Goal: Find specific page/section: Find specific page/section

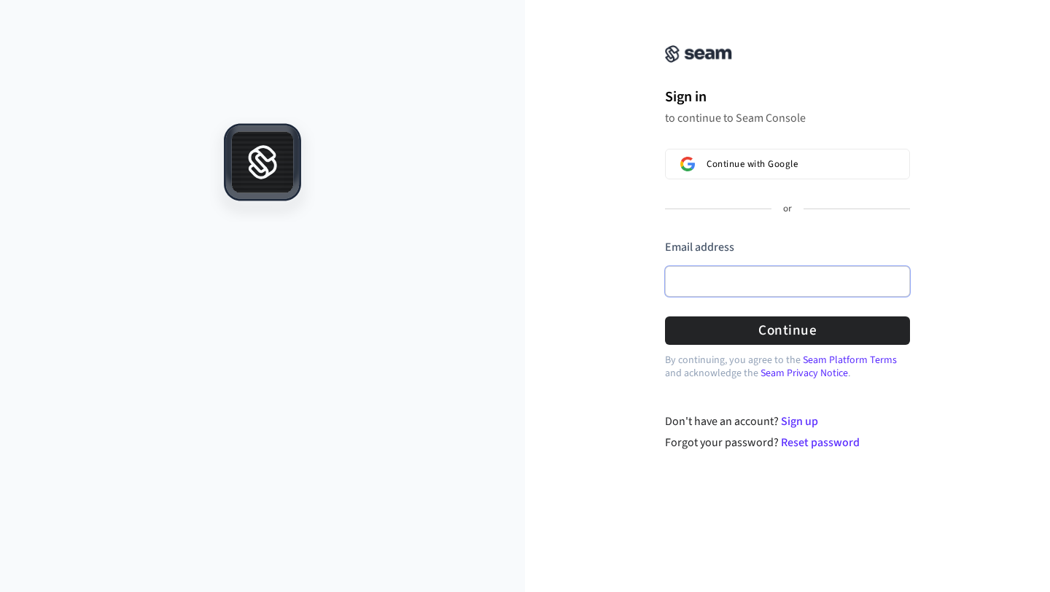
click at [729, 287] on input "Email address" at bounding box center [787, 281] width 245 height 31
click at [0, 591] on com-1password-button at bounding box center [0, 592] width 0 height 0
type input "**********"
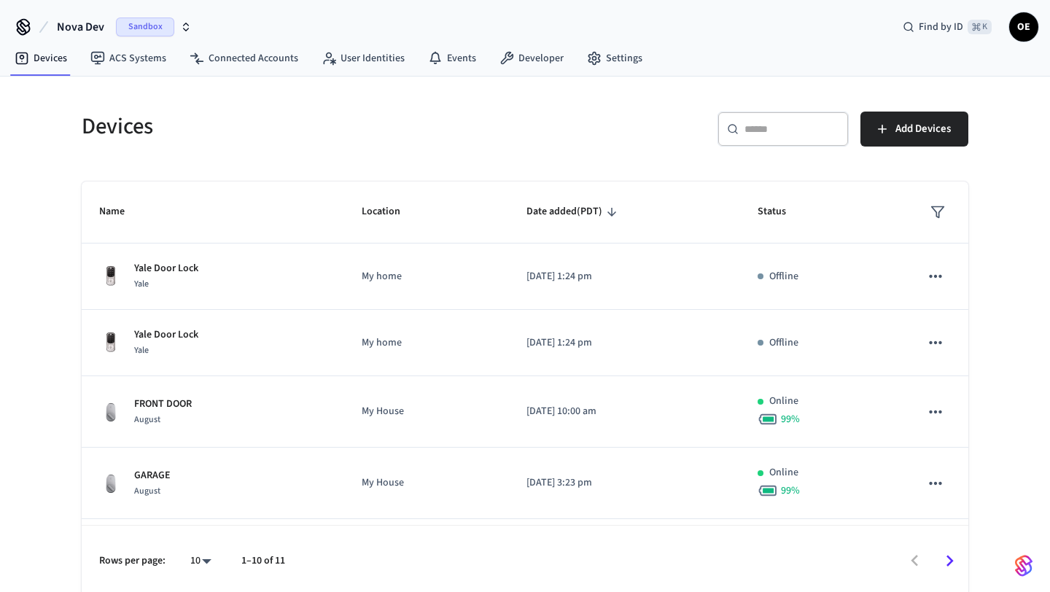
click at [93, 26] on span "Nova Dev" at bounding box center [80, 27] width 47 height 18
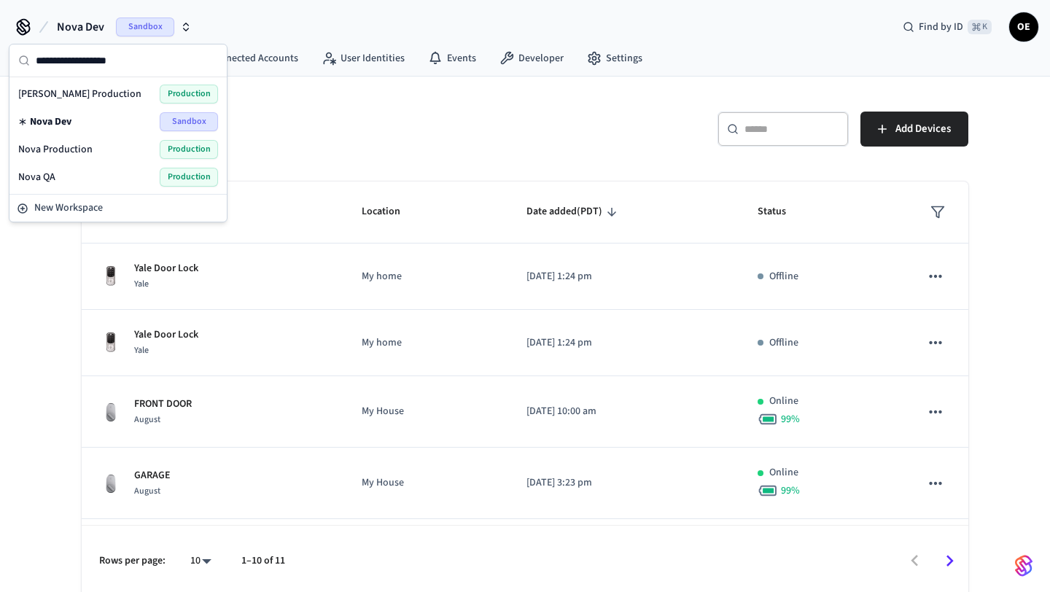
click at [94, 172] on div "Nova QA Production" at bounding box center [118, 177] width 200 height 19
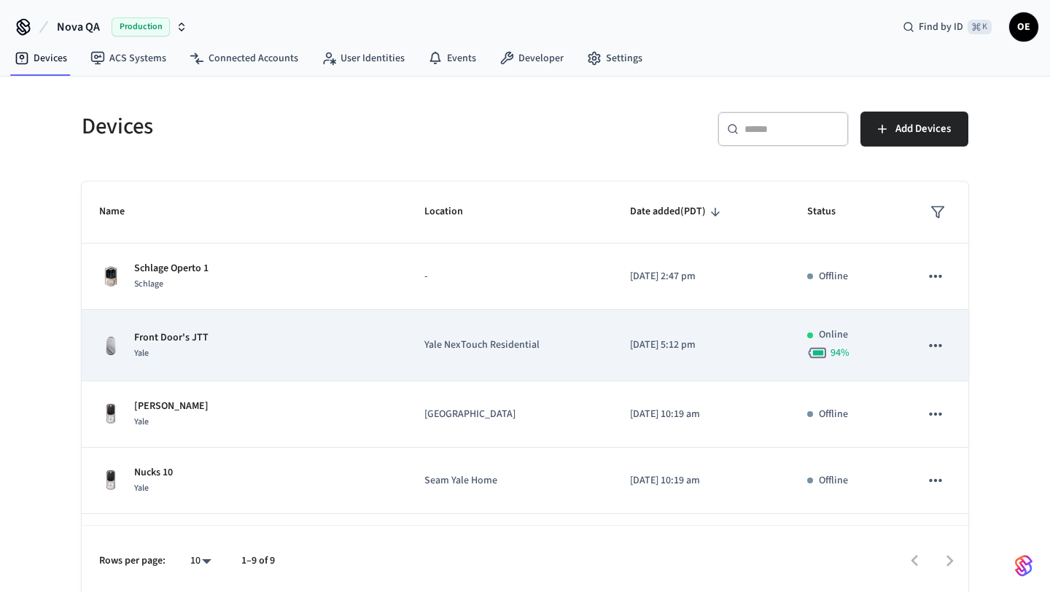
click at [185, 349] on div "Yale" at bounding box center [171, 353] width 74 height 15
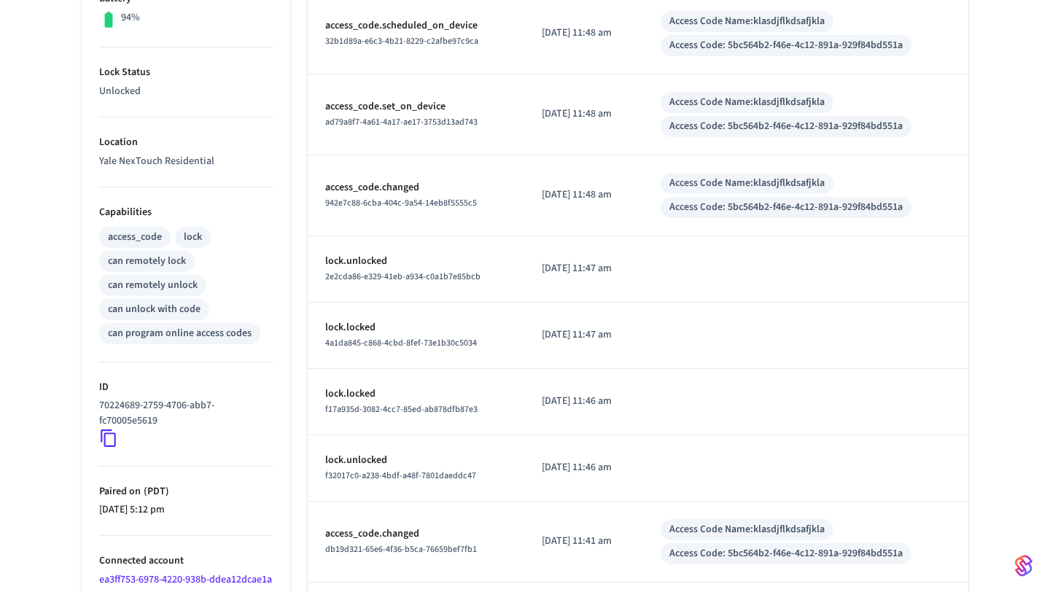
scroll to position [548, 0]
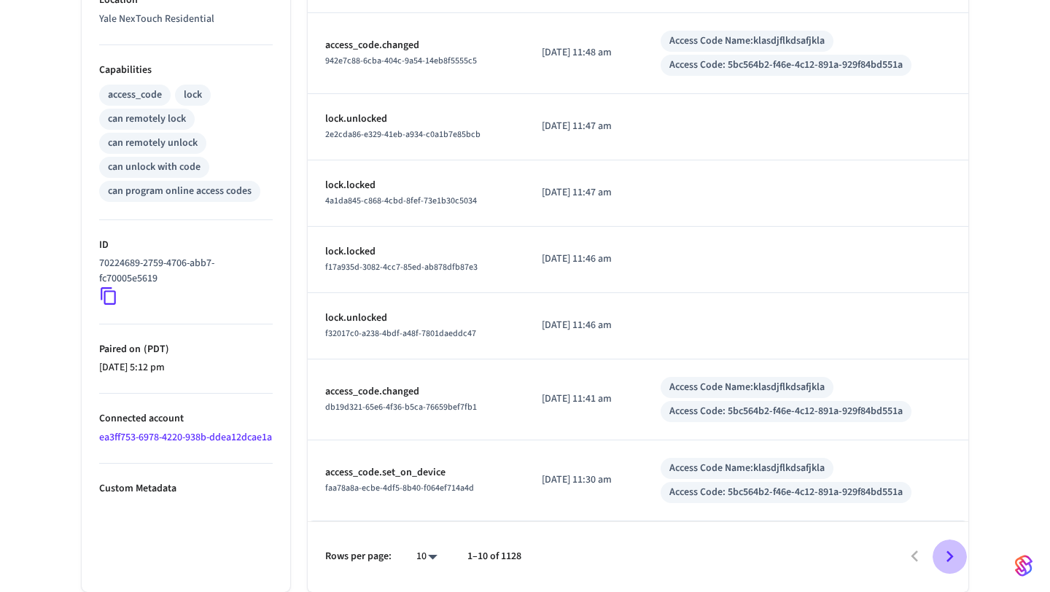
click at [945, 555] on icon "Go to next page" at bounding box center [950, 556] width 23 height 23
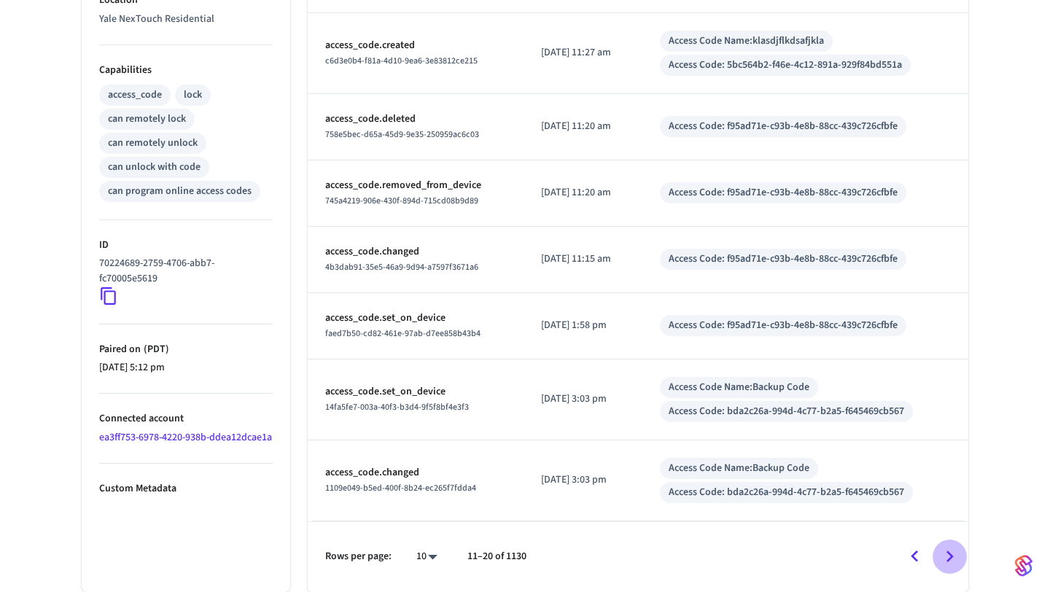
click at [944, 558] on icon "Go to next page" at bounding box center [950, 556] width 23 height 23
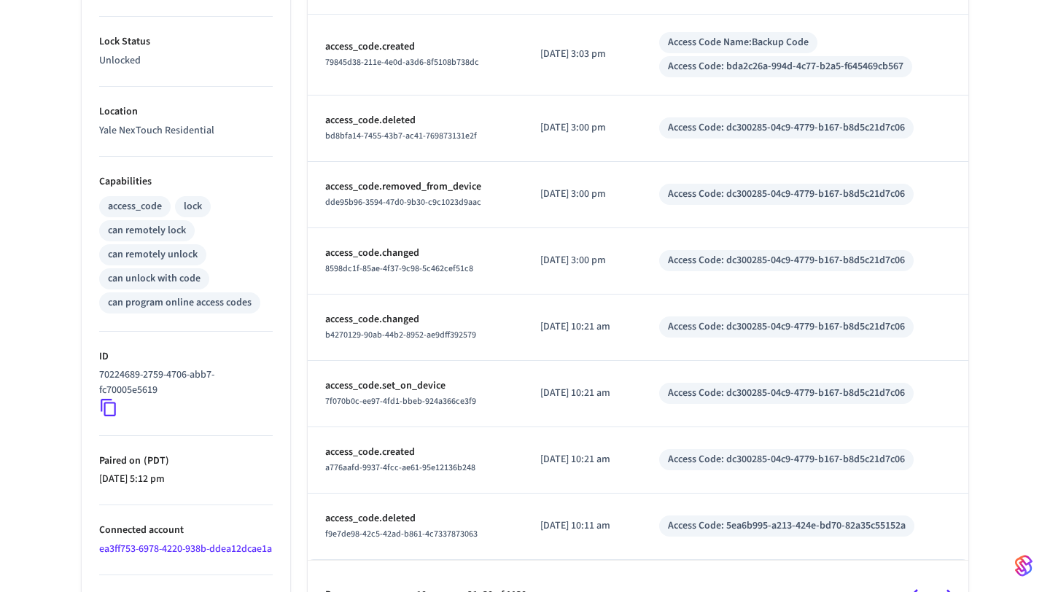
scroll to position [489, 0]
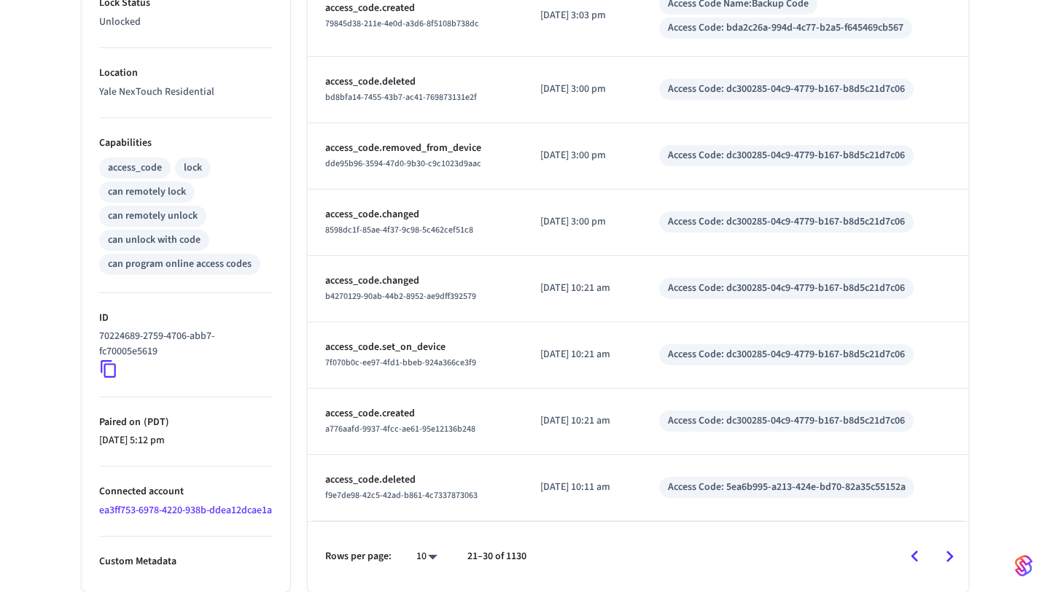
click at [940, 556] on icon "Go to next page" at bounding box center [950, 556] width 23 height 23
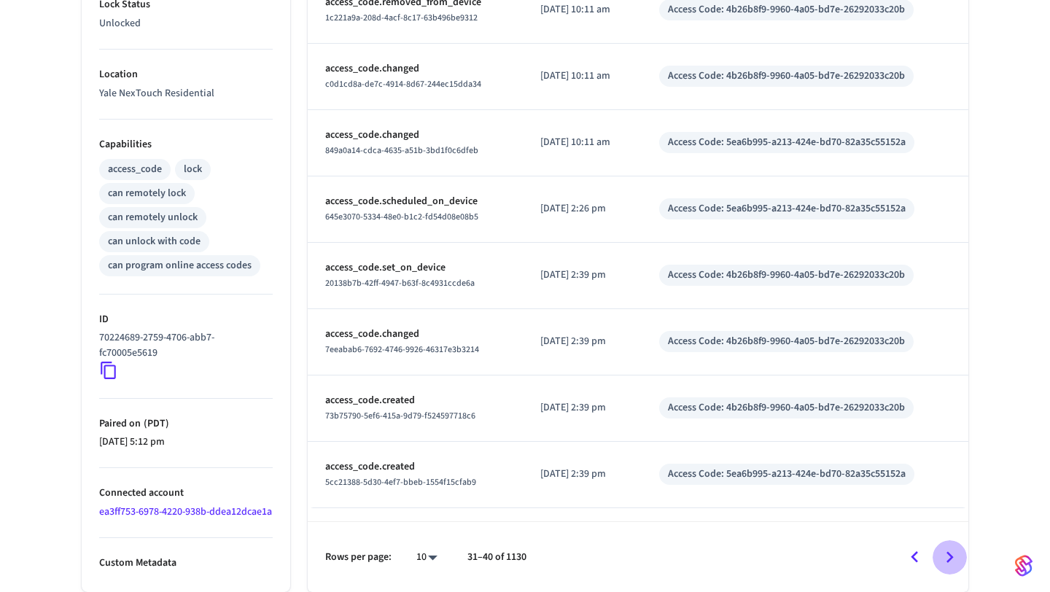
click at [941, 556] on icon "Go to next page" at bounding box center [950, 557] width 23 height 23
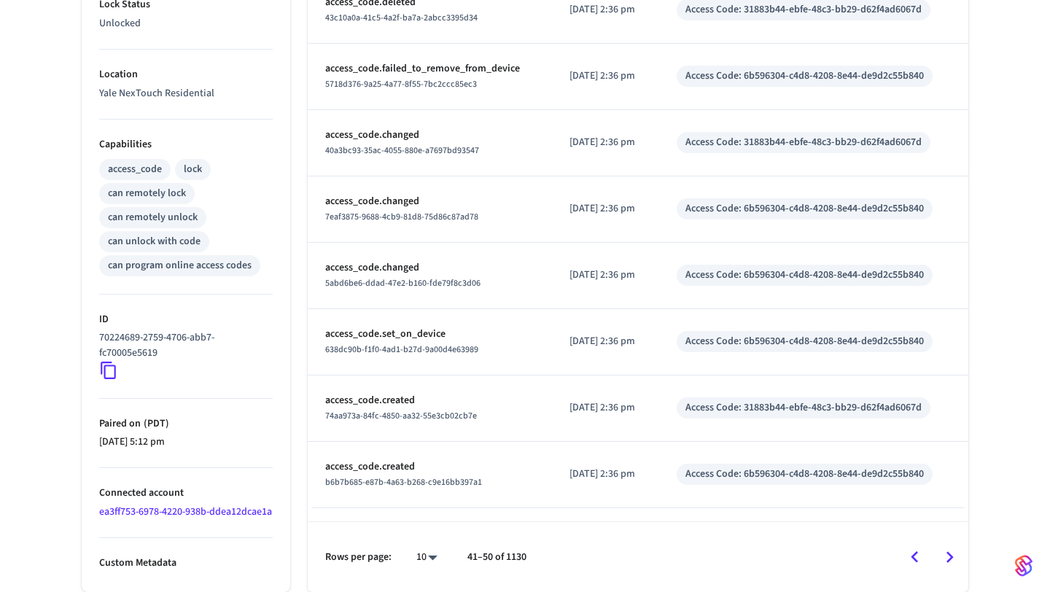
click at [914, 556] on icon "Go to previous page" at bounding box center [915, 557] width 7 height 12
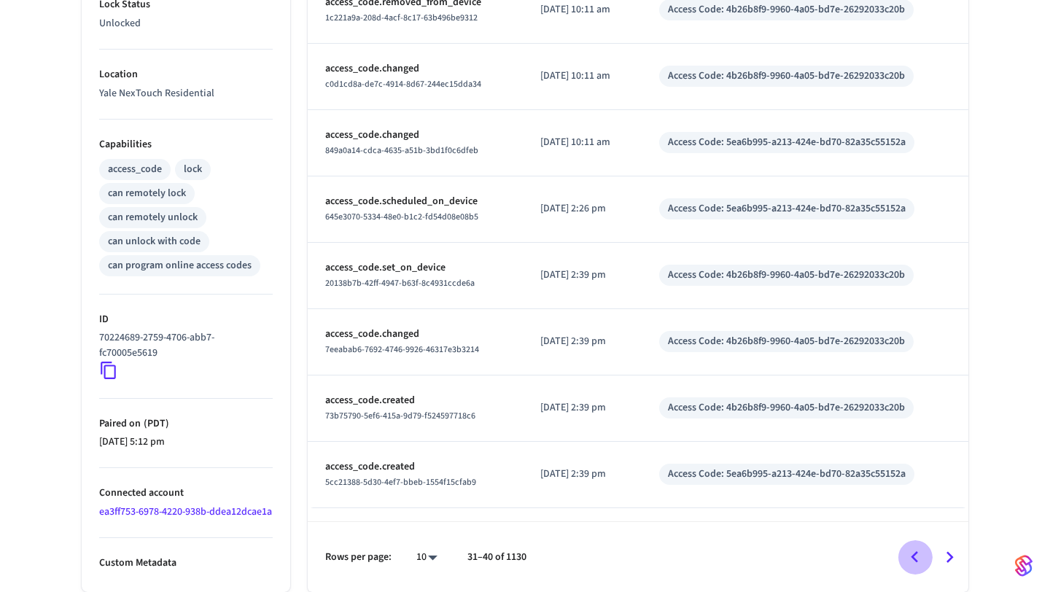
click at [914, 556] on icon "Go to previous page" at bounding box center [915, 557] width 7 height 12
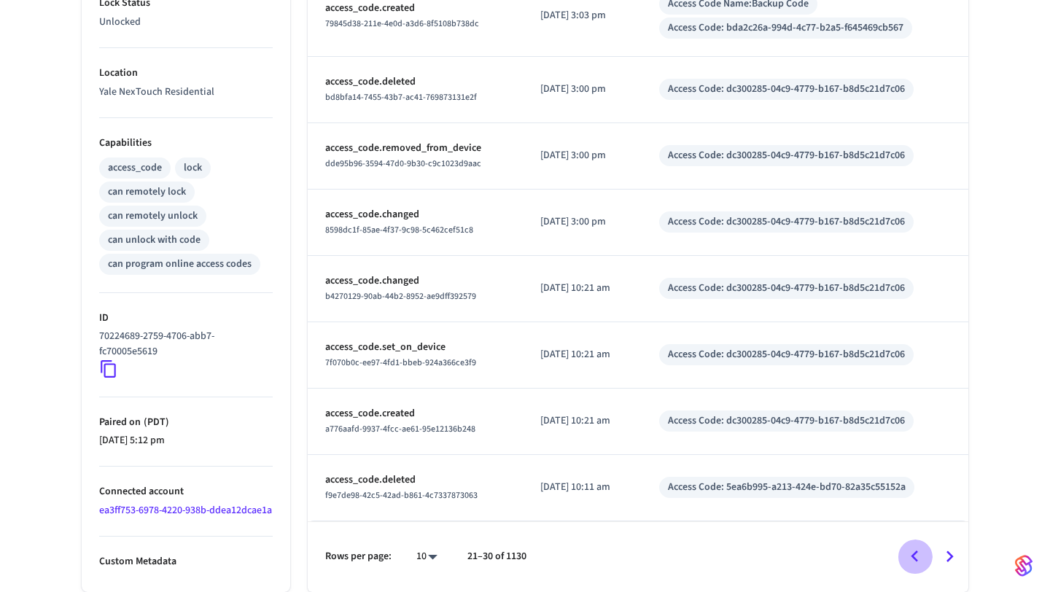
click at [914, 556] on icon "Go to previous page" at bounding box center [915, 557] width 7 height 12
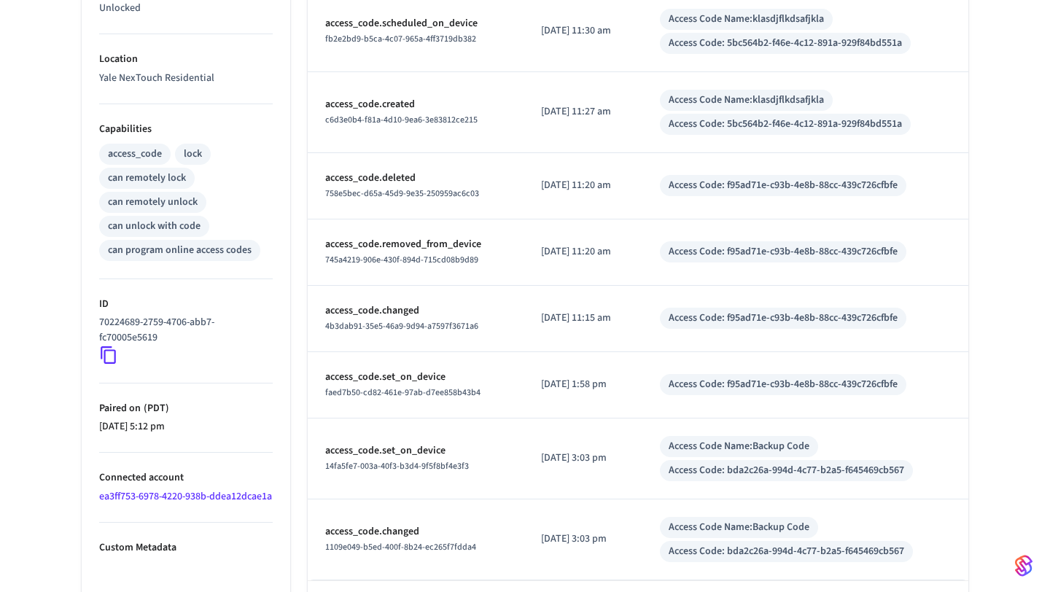
scroll to position [548, 0]
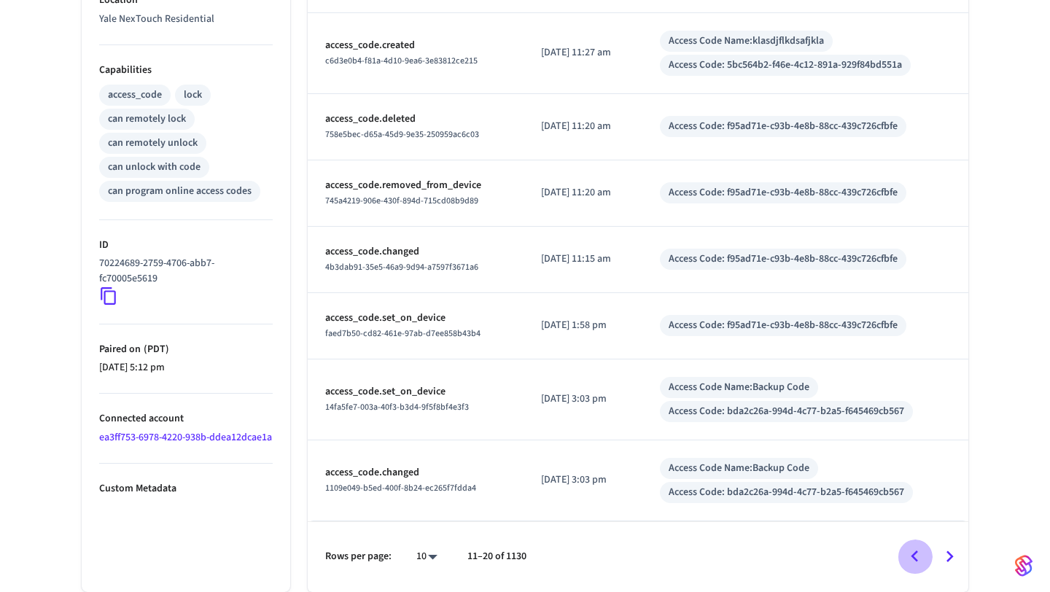
click at [905, 556] on icon "Go to previous page" at bounding box center [915, 556] width 23 height 23
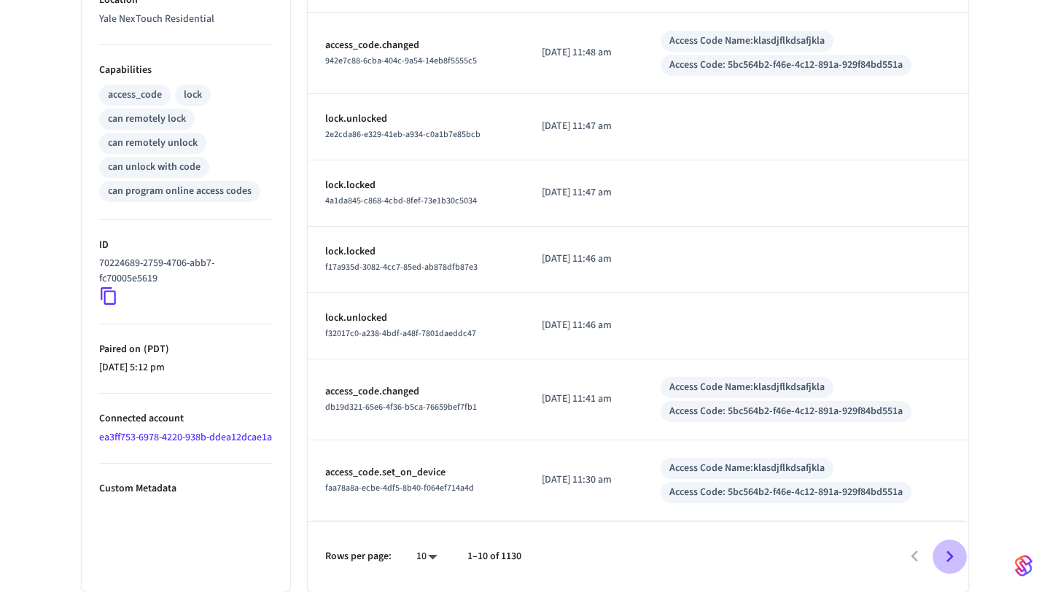
click at [950, 559] on icon "Go to next page" at bounding box center [950, 556] width 23 height 23
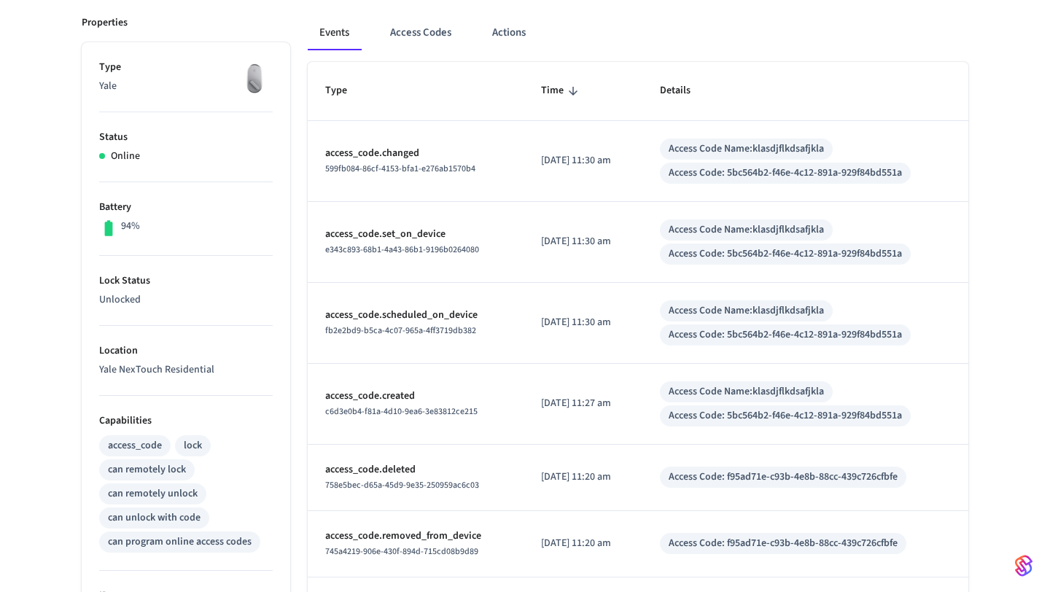
scroll to position [193, 0]
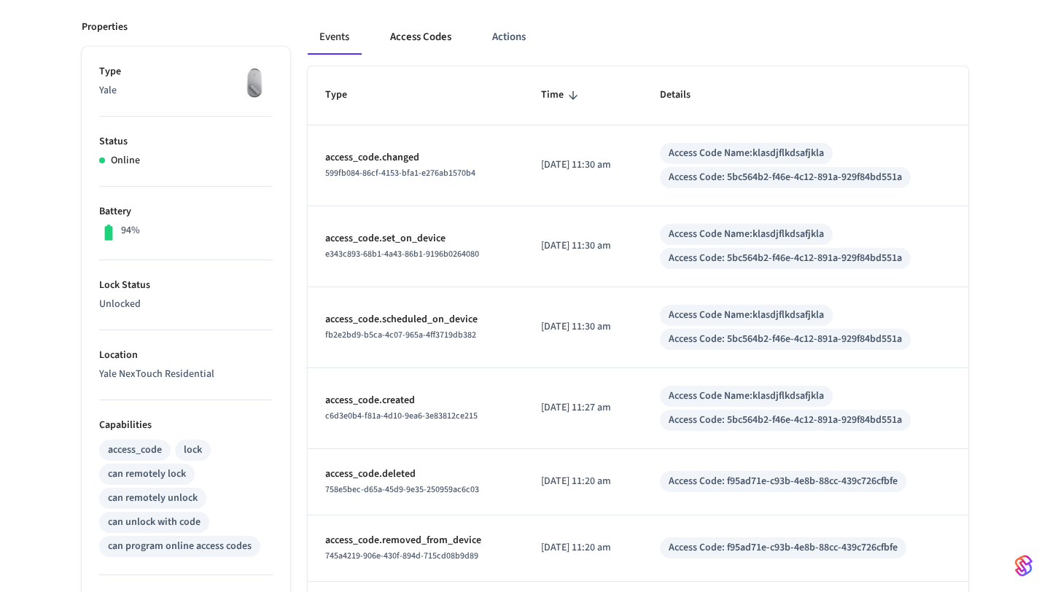
click at [420, 33] on button "Access Codes" at bounding box center [420, 37] width 85 height 35
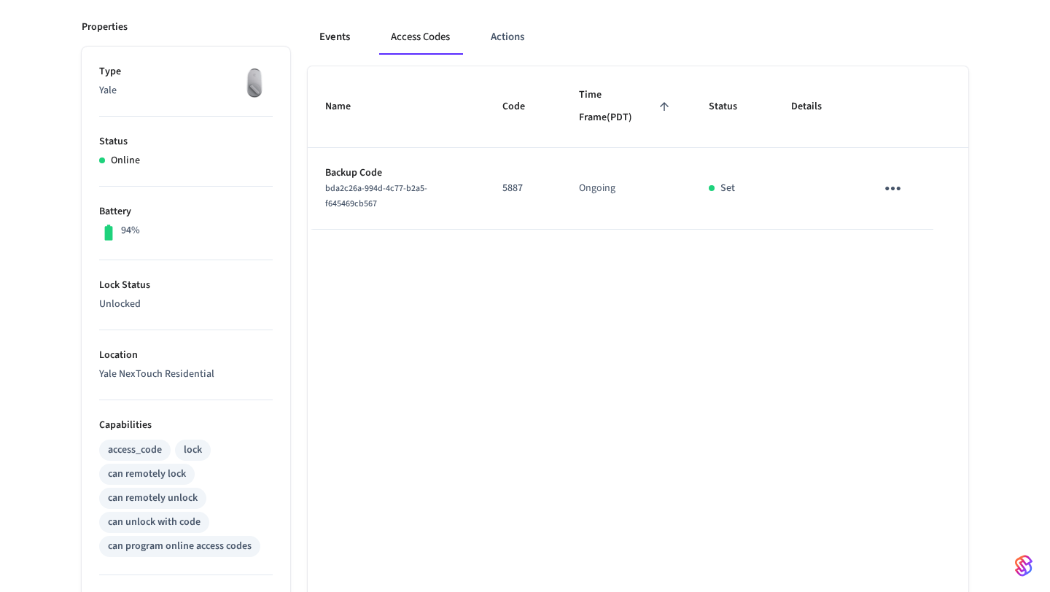
click at [321, 35] on button "Events" at bounding box center [335, 37] width 54 height 35
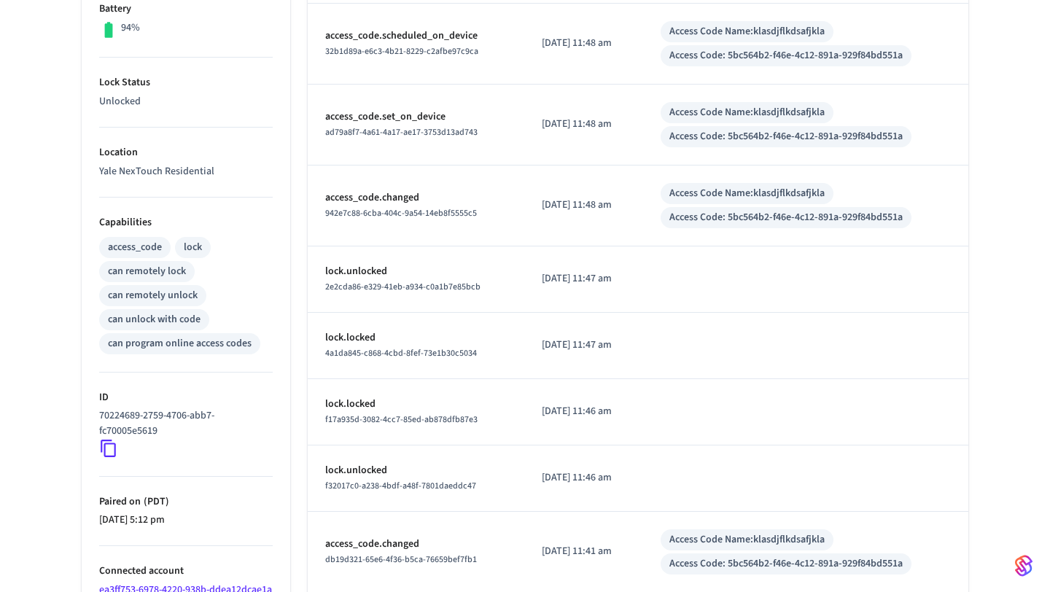
scroll to position [548, 0]
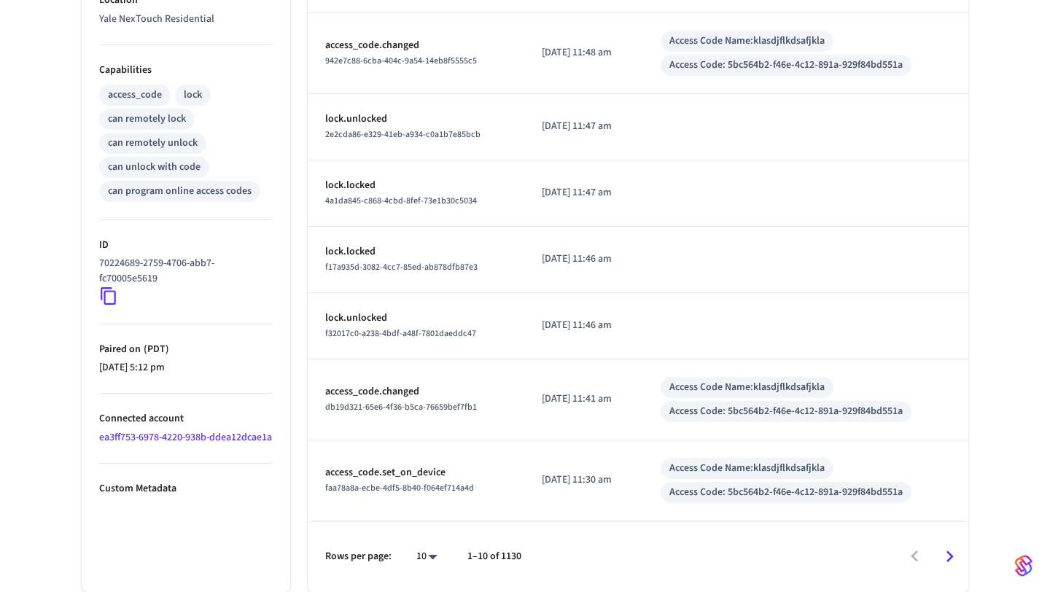
click at [914, 559] on div at bounding box center [751, 557] width 431 height 34
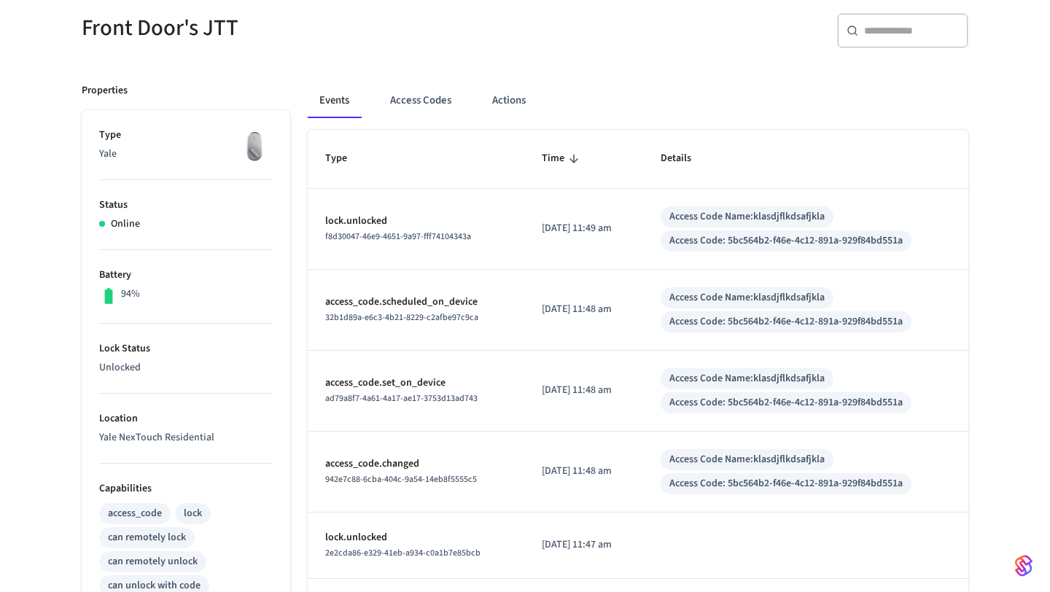
scroll to position [0, 0]
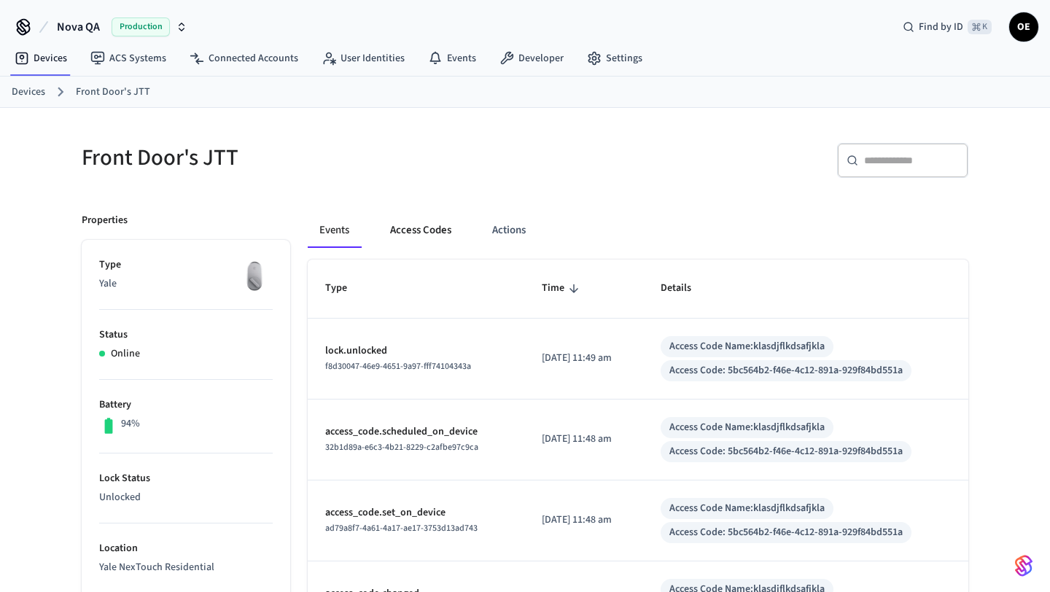
click at [433, 233] on button "Access Codes" at bounding box center [420, 230] width 85 height 35
